Goal: Task Accomplishment & Management: Use online tool/utility

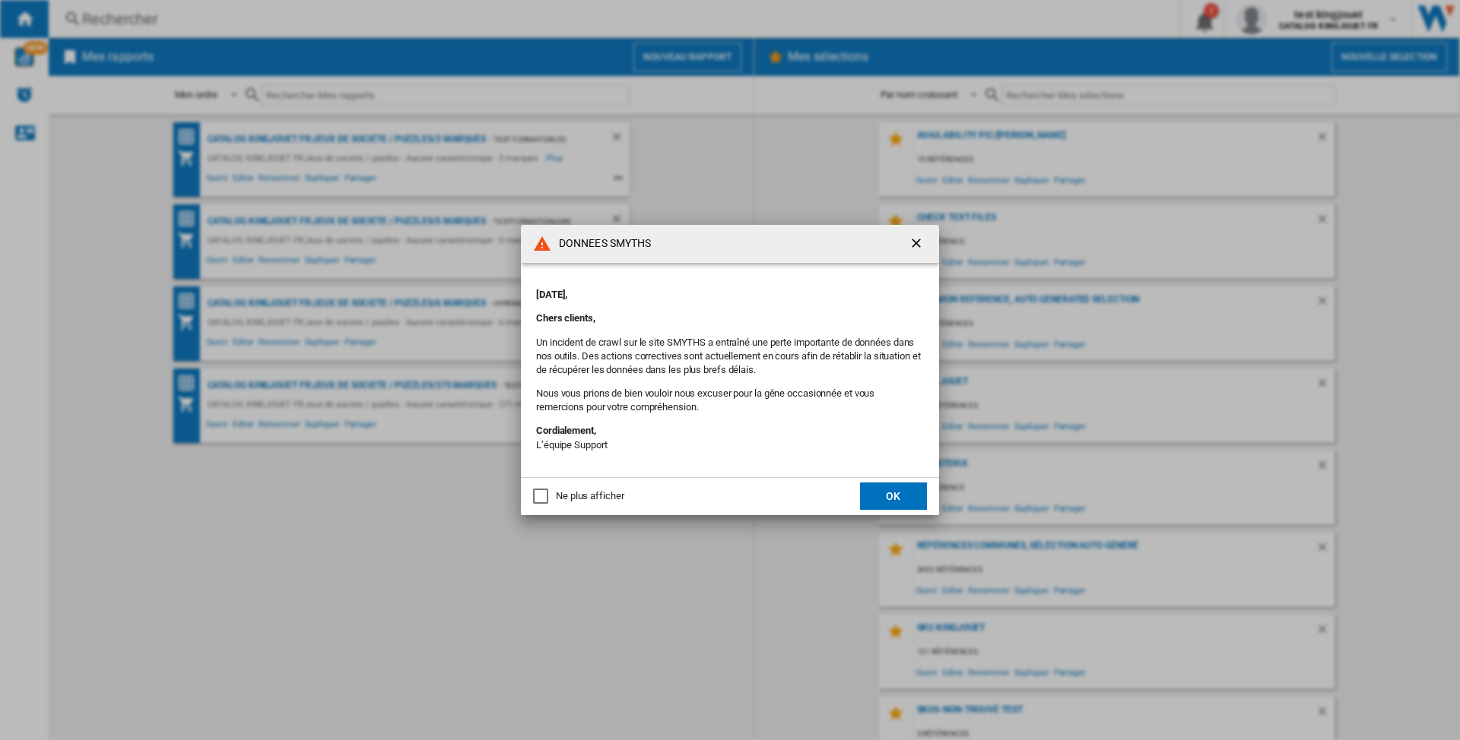
click at [910, 239] on ng-md-icon "getI18NText('BUTTONS.CLOSE_DIALOG')" at bounding box center [917, 245] width 18 height 18
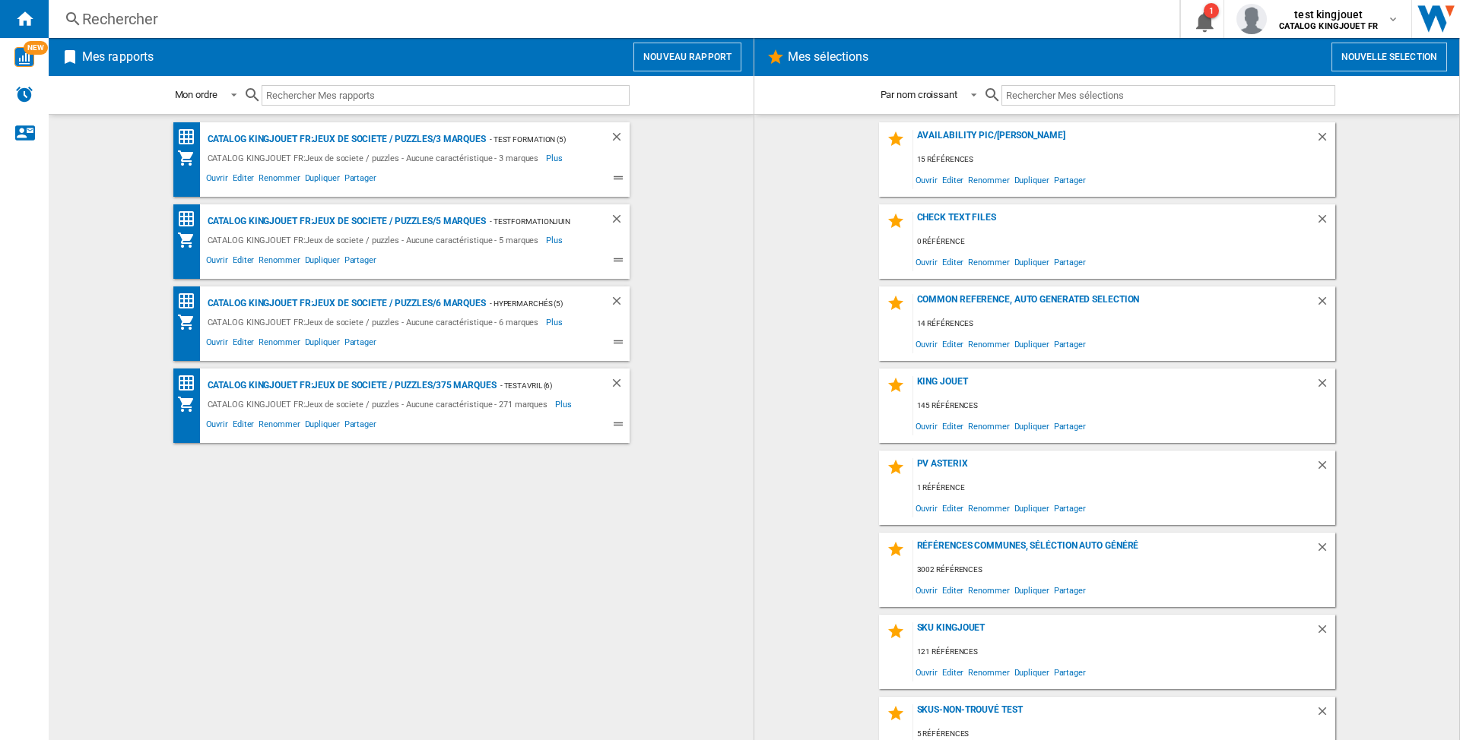
click at [1382, 62] on button "Nouvelle selection" at bounding box center [1389, 57] width 116 height 29
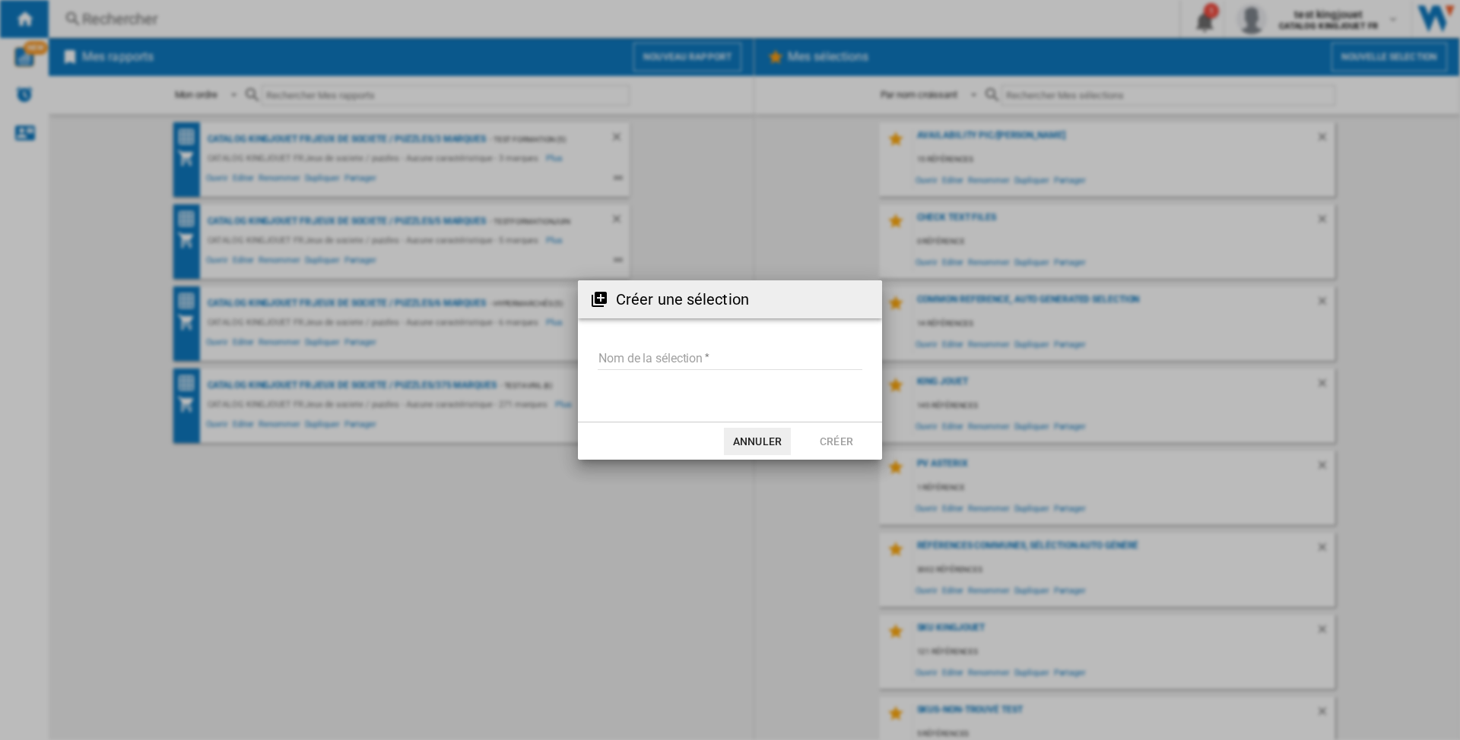
click at [745, 359] on input "Nom de la sélection" at bounding box center [730, 358] width 265 height 23
type input "*********"
click at [813, 433] on button "Créer" at bounding box center [836, 441] width 67 height 27
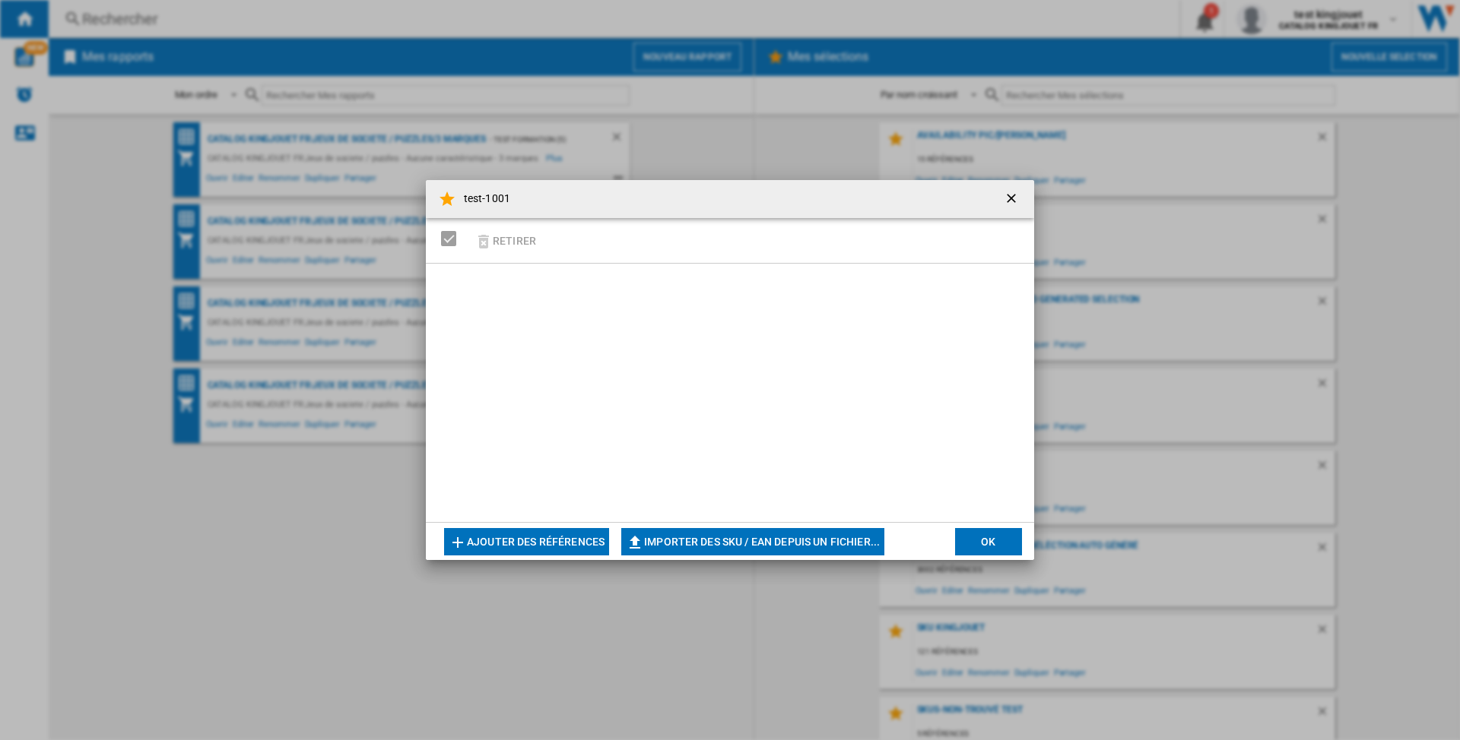
click at [709, 537] on button "Importer des SKU / EAN depuis un fichier..." at bounding box center [752, 541] width 263 height 27
type input "**********"
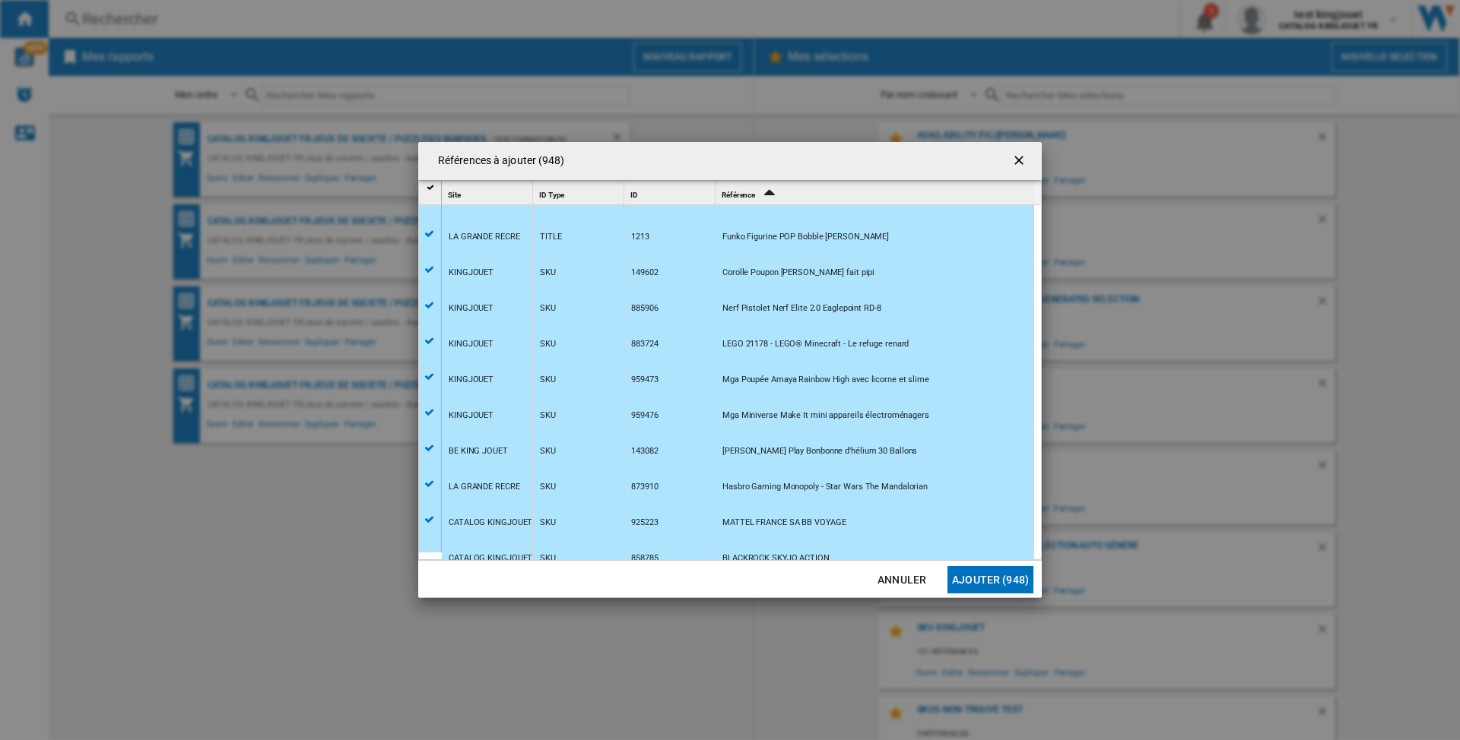
scroll to position [232, 0]
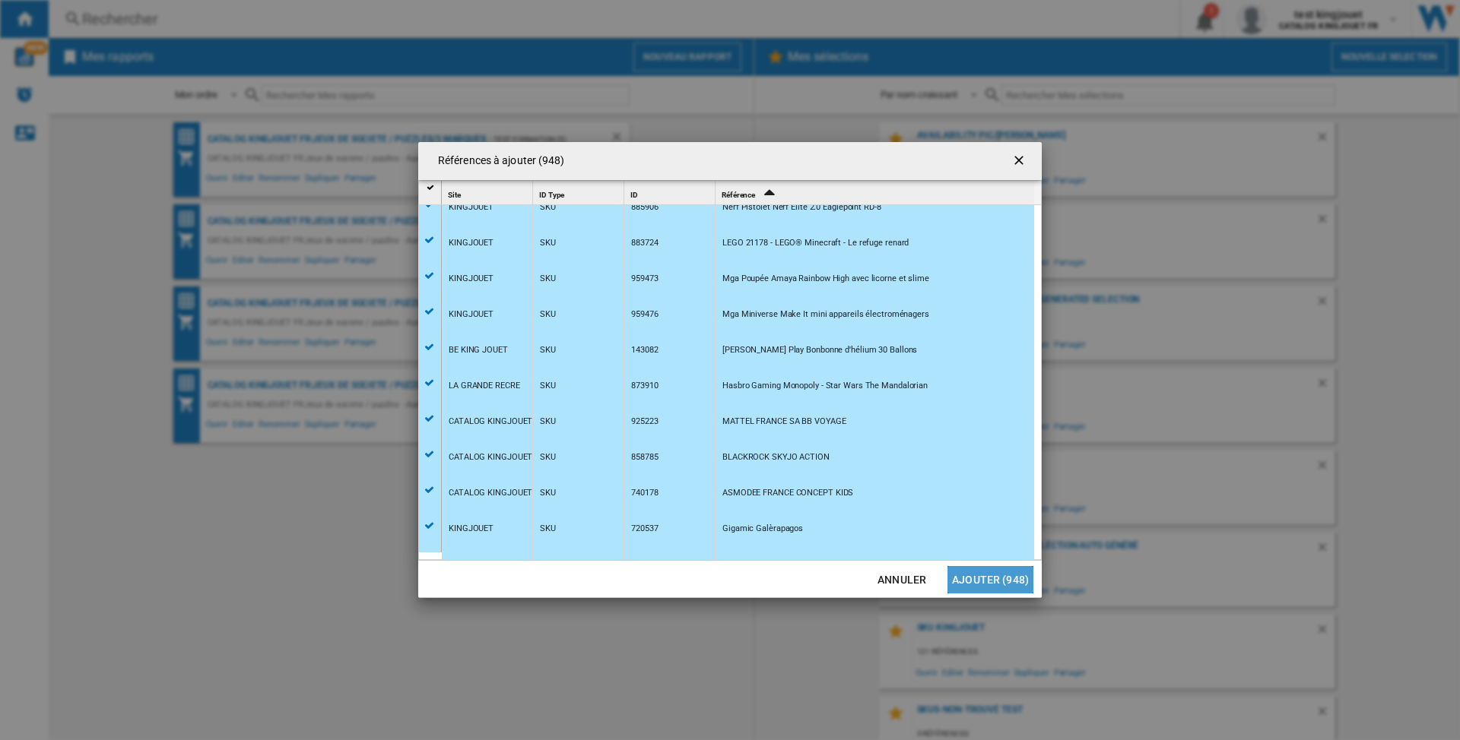
click at [1004, 591] on button "Ajouter (948)" at bounding box center [990, 579] width 86 height 27
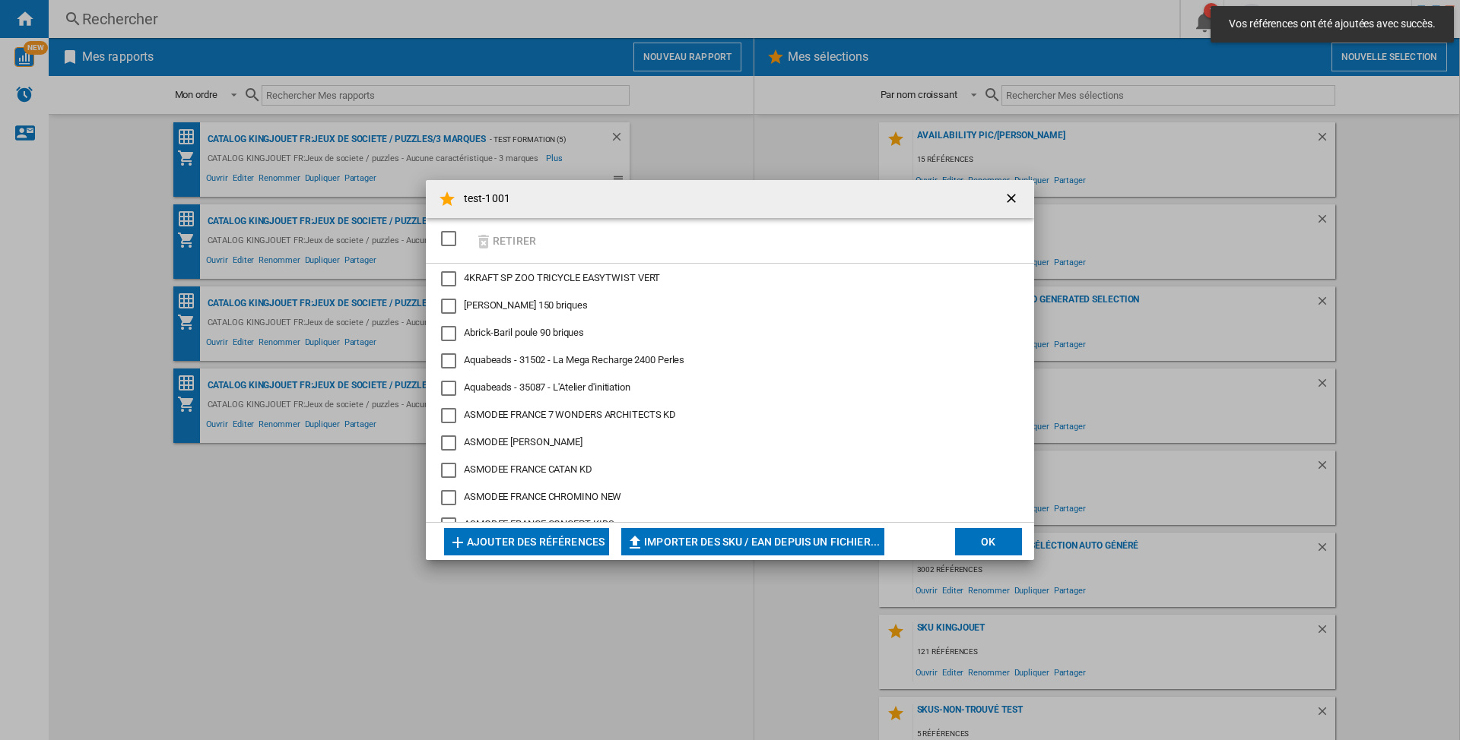
drag, startPoint x: 986, startPoint y: 549, endPoint x: 1101, endPoint y: 581, distance: 119.1
click at [986, 549] on button "OK" at bounding box center [988, 541] width 67 height 27
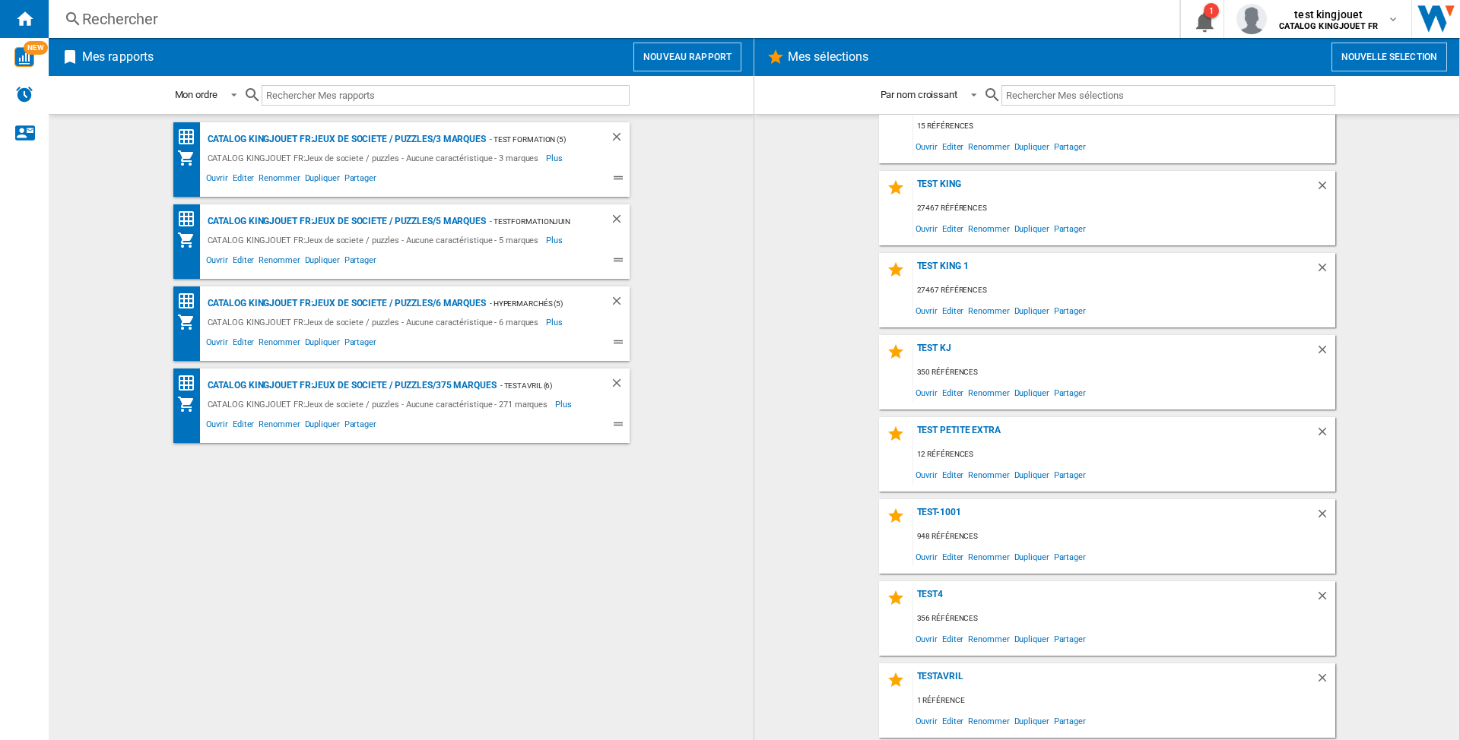
scroll to position [912, 0]
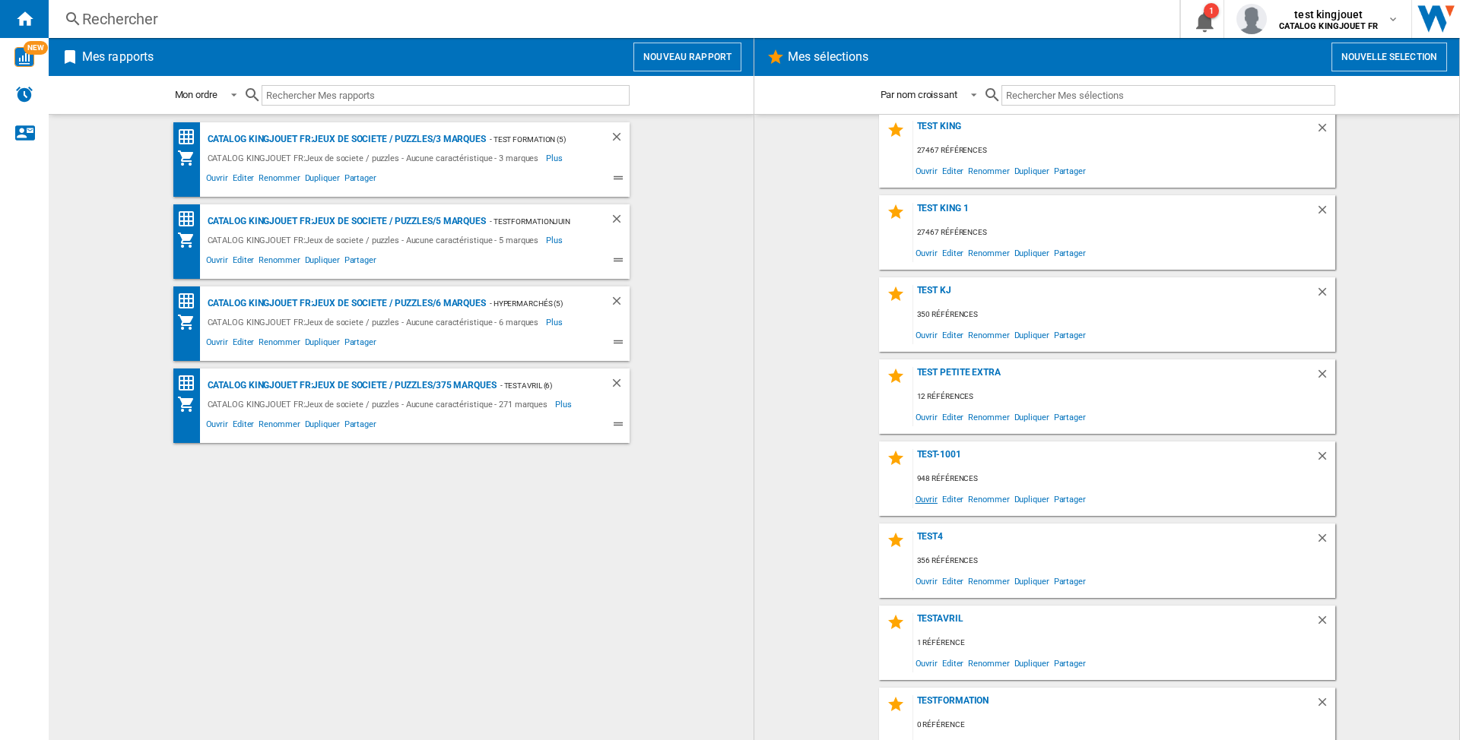
click at [919, 491] on span "Ouvrir" at bounding box center [926, 499] width 27 height 21
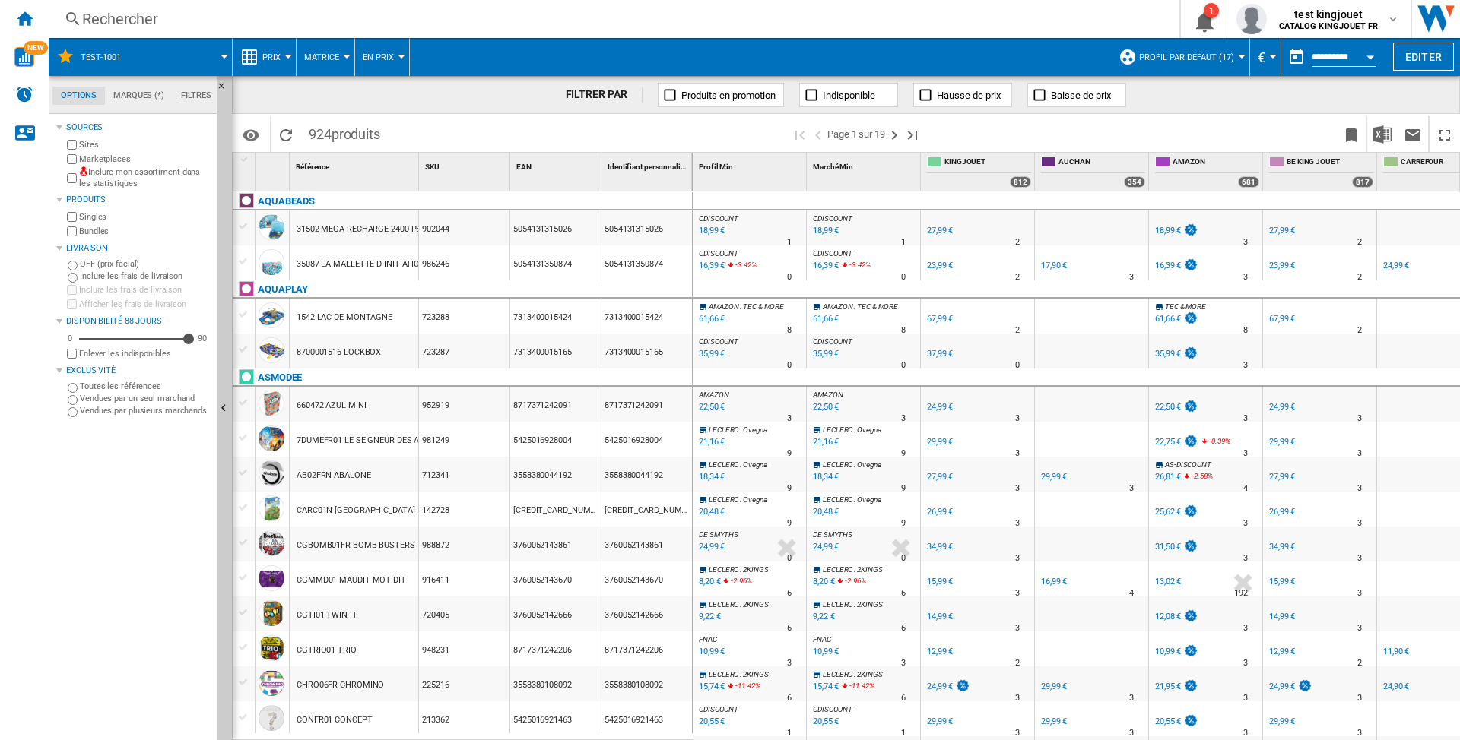
scroll to position [0, 299]
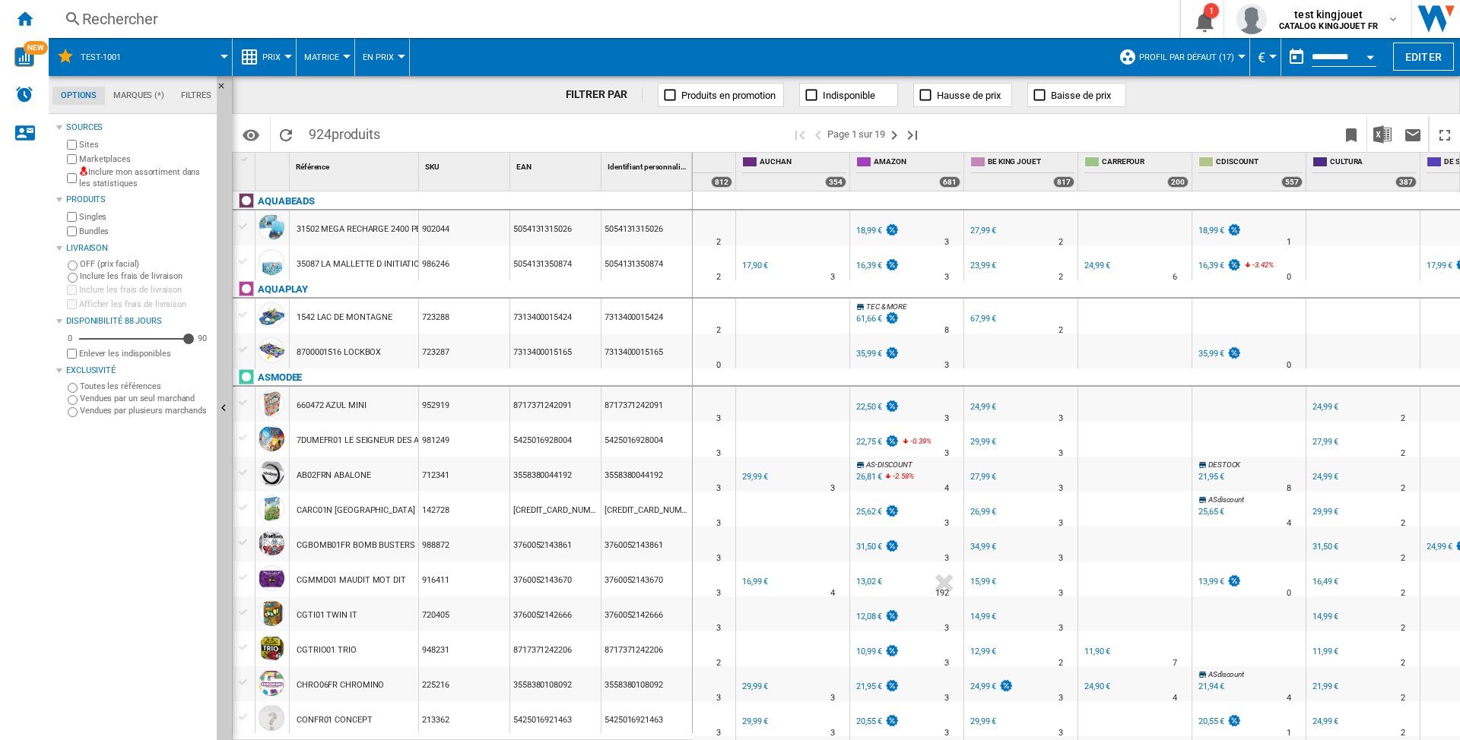
drag, startPoint x: 1052, startPoint y: 734, endPoint x: 1384, endPoint y: 740, distance: 332.3
click at [1384, 740] on div "CDISCOUNT : FR CDISCOUNT -1.0 % 18,99 € % N/A 1 CDISCOUNT : FR CDISCOUNT CDISCO…" at bounding box center [1077, 467] width 768 height 550
drag, startPoint x: 1149, startPoint y: 734, endPoint x: 1396, endPoint y: 737, distance: 247.1
click at [1396, 737] on div "CDISCOUNT : FR CDISCOUNT -1.0 % 18,99 € % N/A 1 CDISCOUNT : FR CDISCOUNT CDISCO…" at bounding box center [1077, 467] width 768 height 550
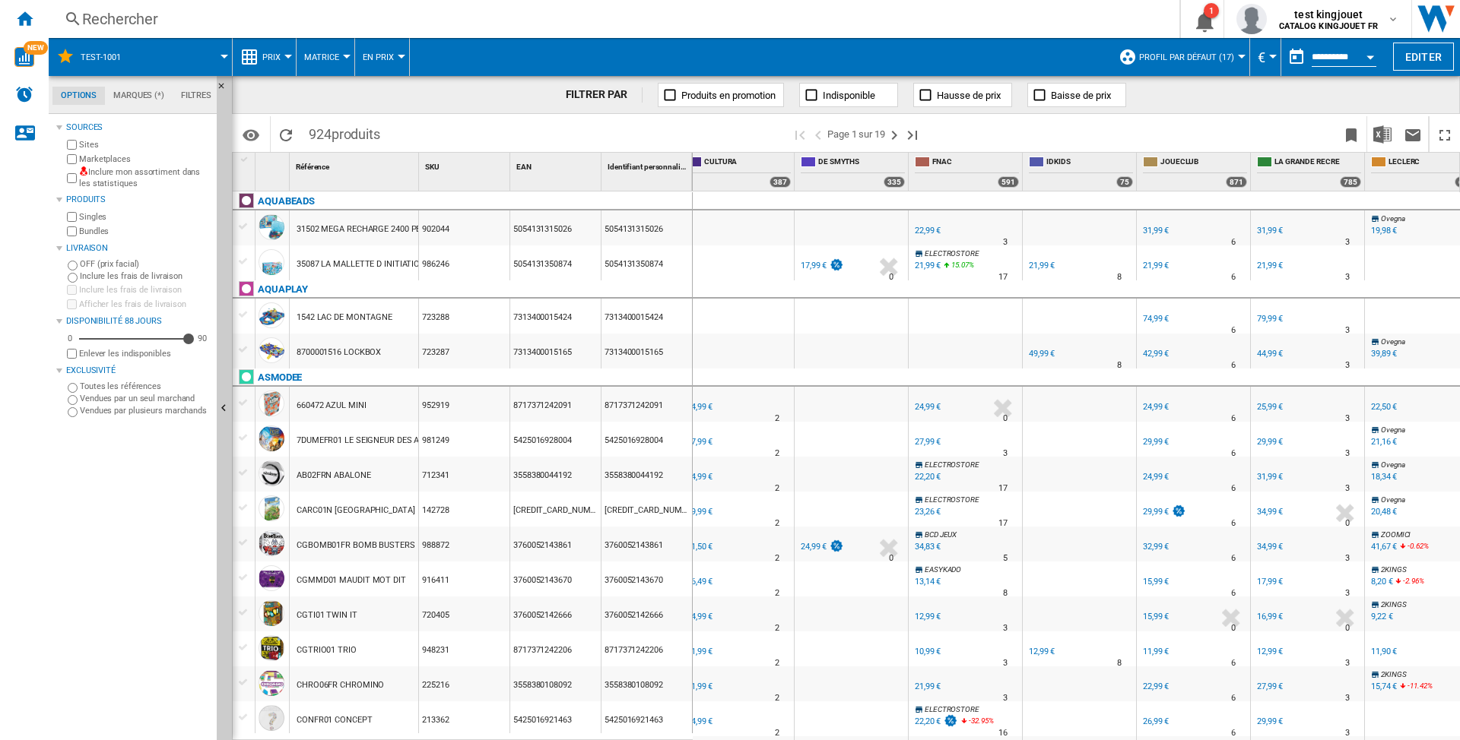
scroll to position [0, 950]
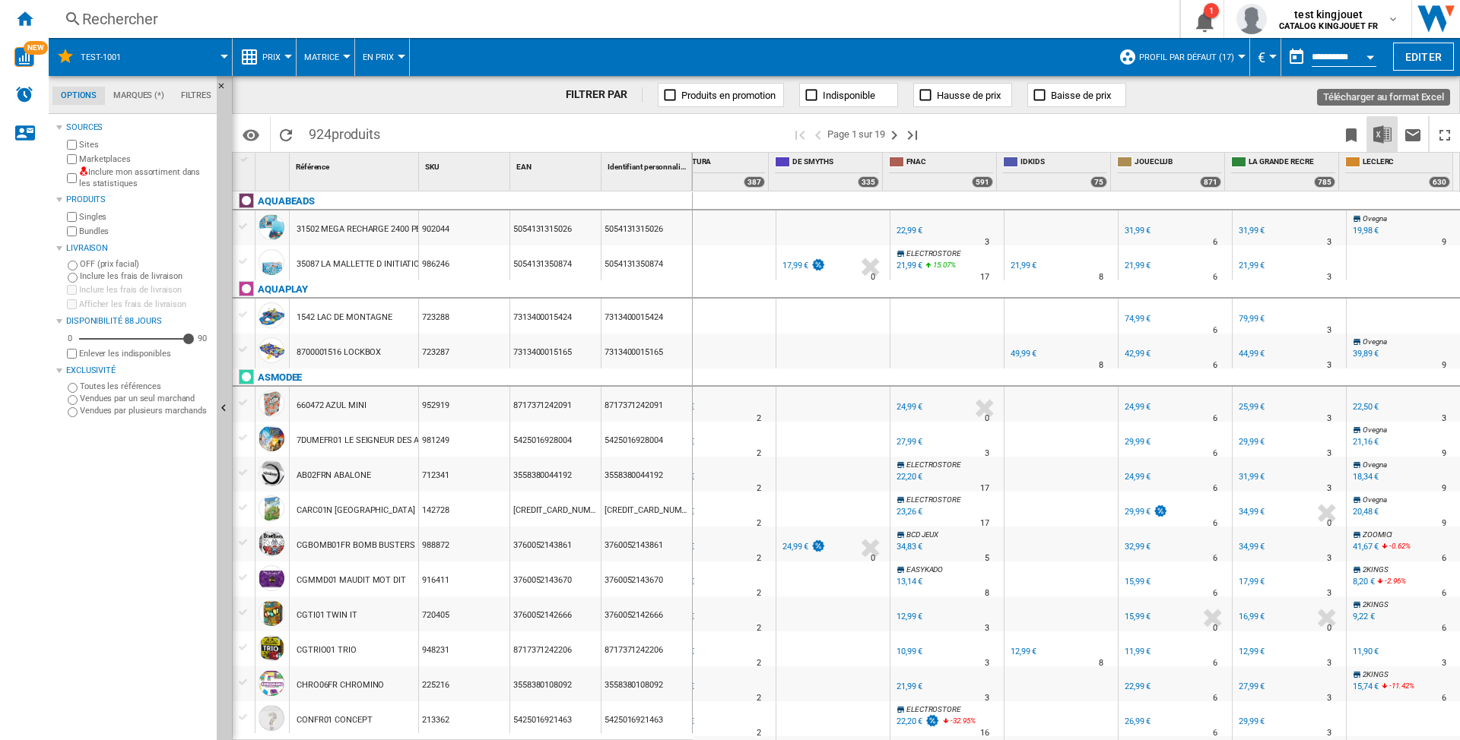
click at [1376, 137] on img "Télécharger au format Excel" at bounding box center [1382, 134] width 18 height 18
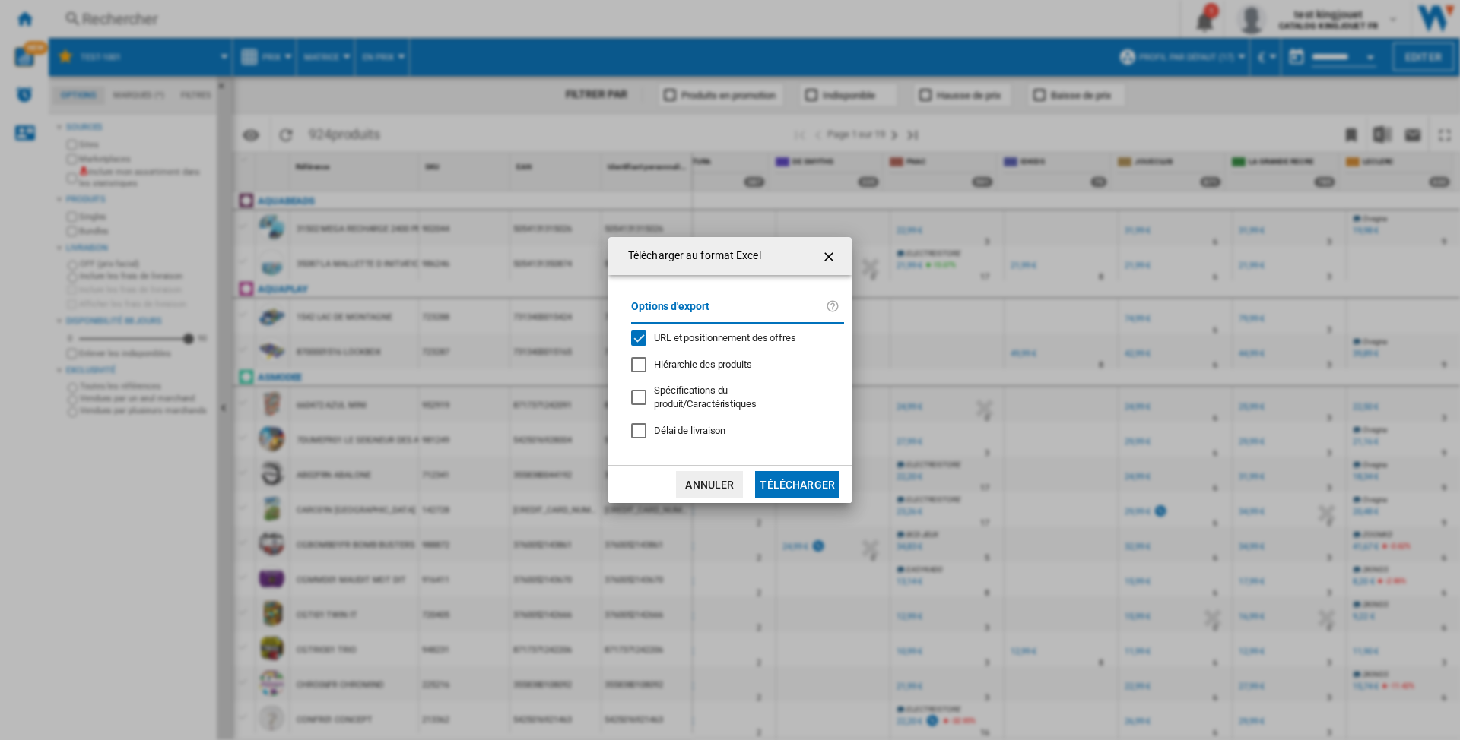
click at [634, 339] on div "URL et positionnement des offres" at bounding box center [638, 338] width 15 height 15
drag, startPoint x: 783, startPoint y: 491, endPoint x: 783, endPoint y: 482, distance: 9.1
click at [783, 490] on md-dialog-actions "Annuler Télécharger" at bounding box center [729, 484] width 243 height 38
click at [783, 480] on button "Télécharger" at bounding box center [797, 484] width 84 height 27
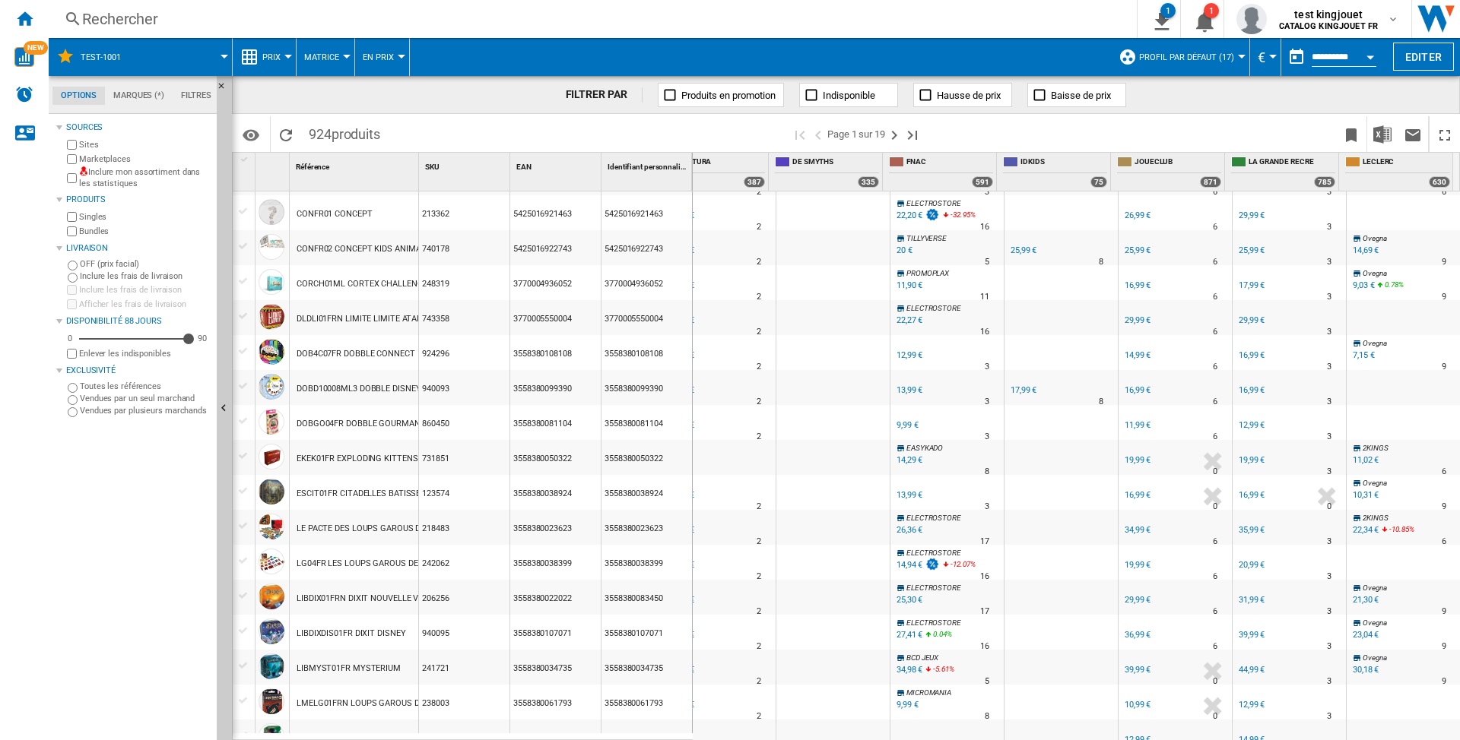
scroll to position [0, 0]
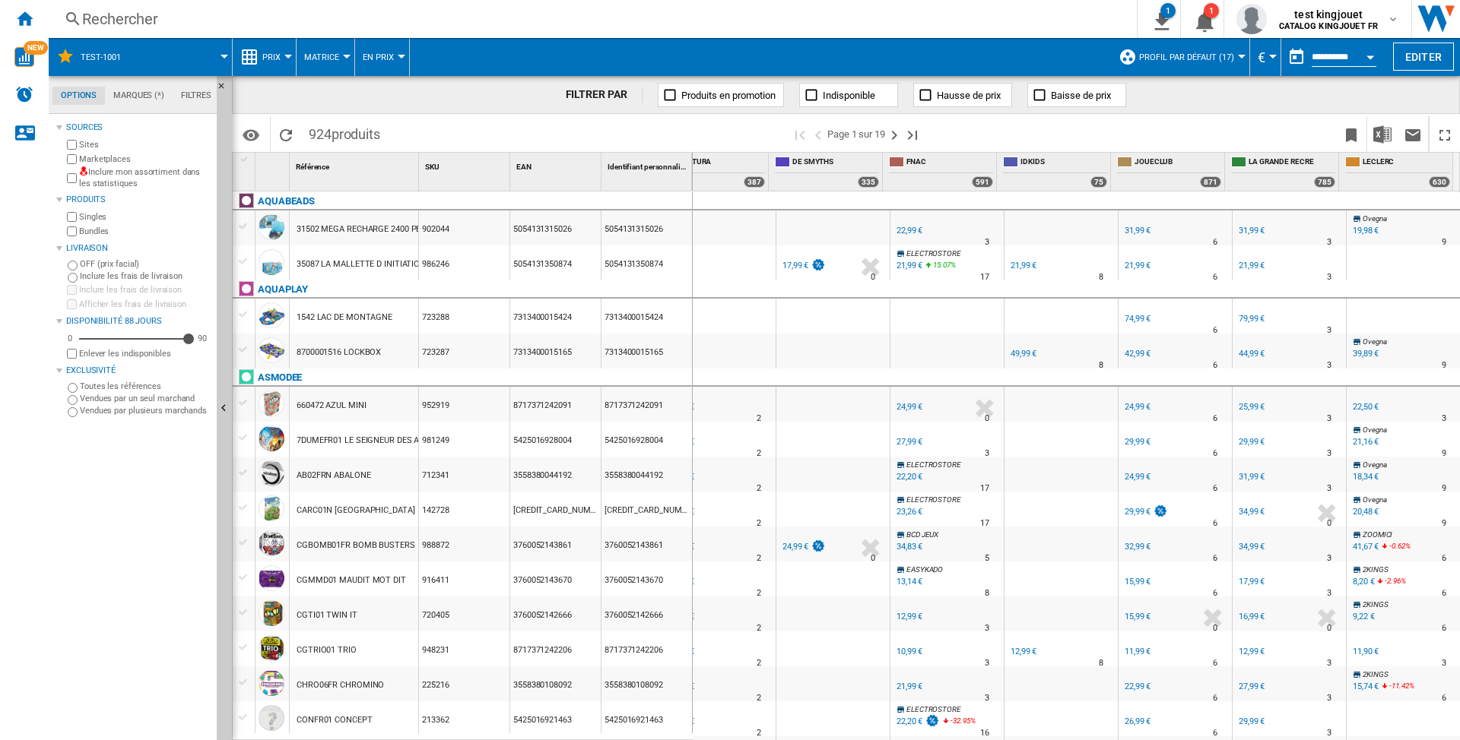
click at [1271, 734] on div "-1.0 % 29,99 € % N/A" at bounding box center [1257, 733] width 43 height 36
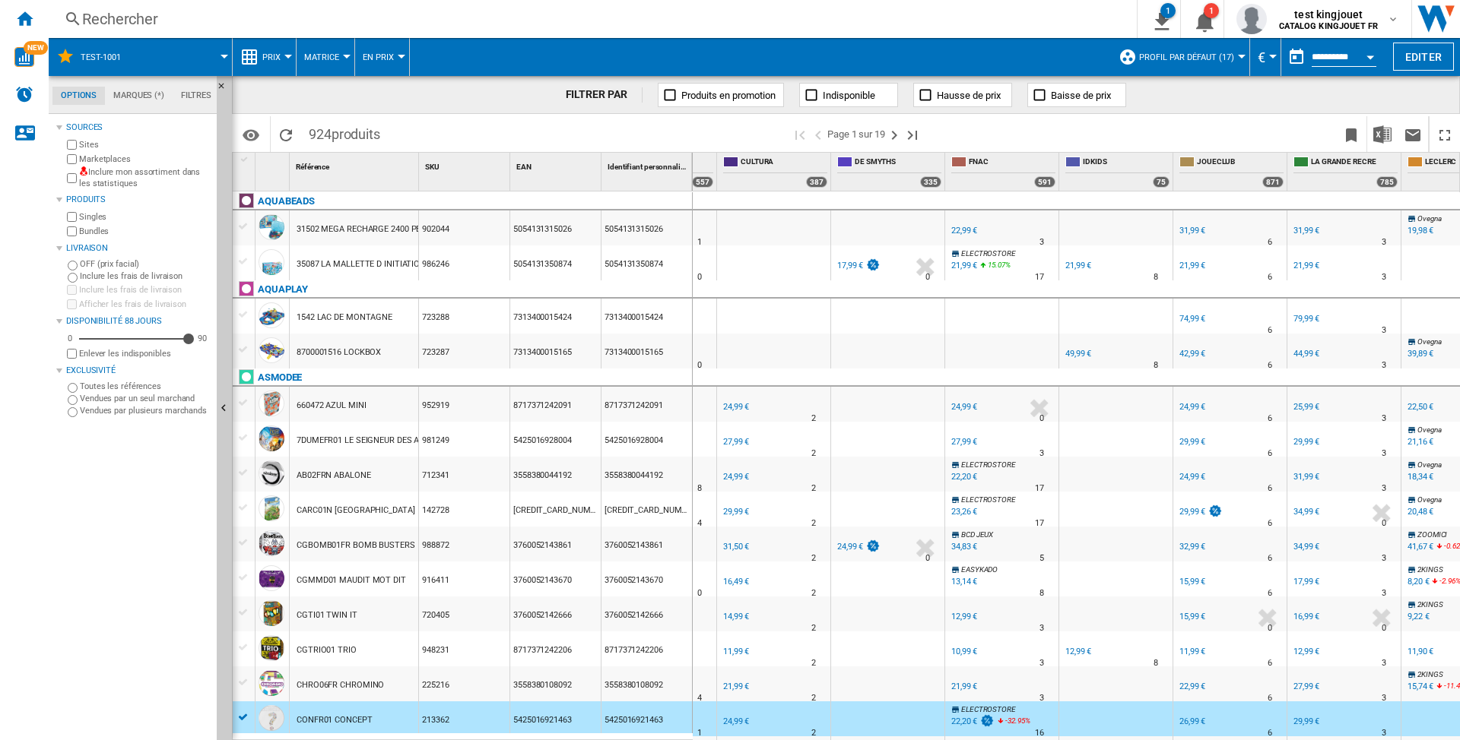
scroll to position [0, 931]
